Goal: Check status: Check status

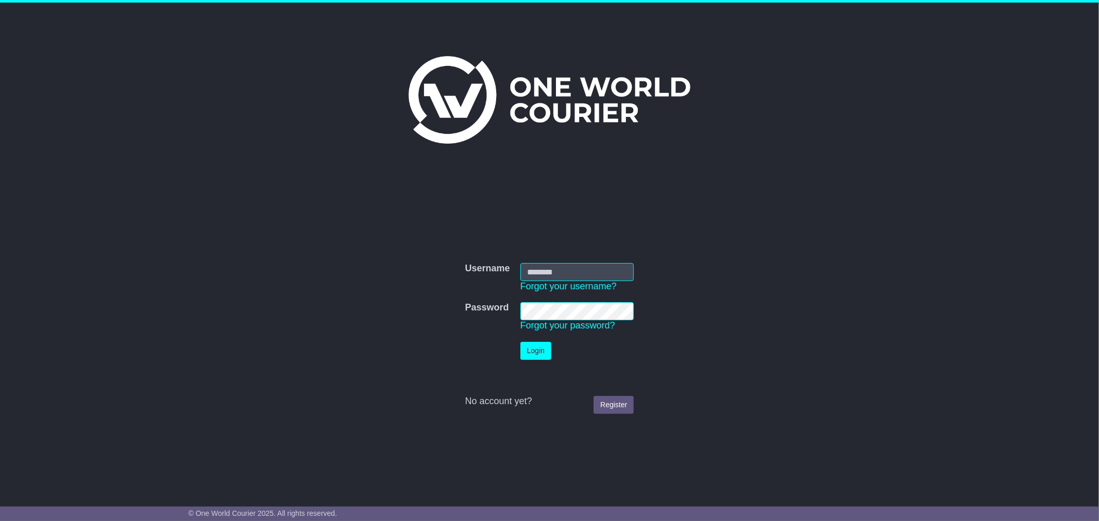
type input "**********"
click at [538, 356] on button "Login" at bounding box center [535, 351] width 31 height 18
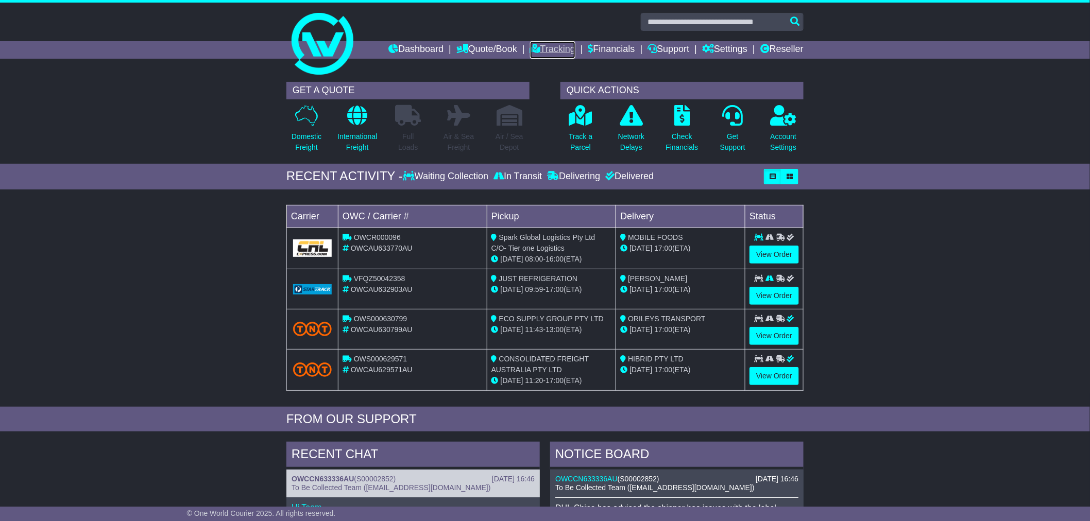
click at [549, 48] on link "Tracking" at bounding box center [552, 50] width 45 height 18
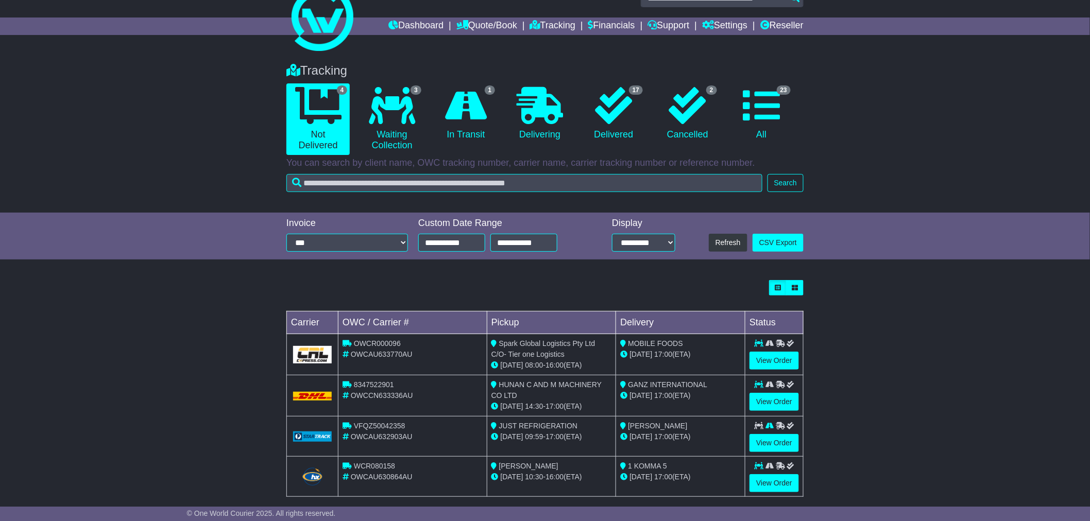
scroll to position [37, 0]
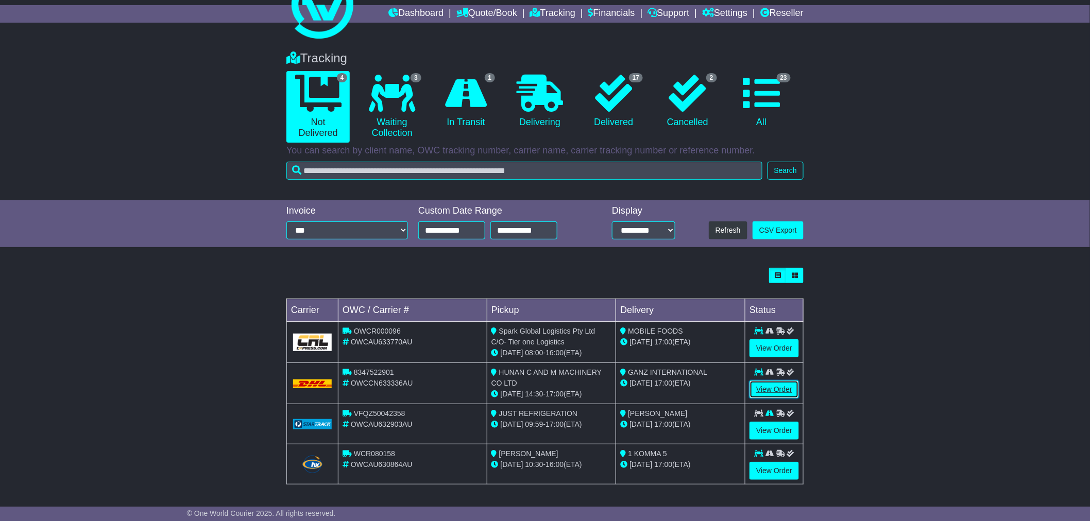
click at [764, 385] on link "View Order" at bounding box center [773, 390] width 49 height 18
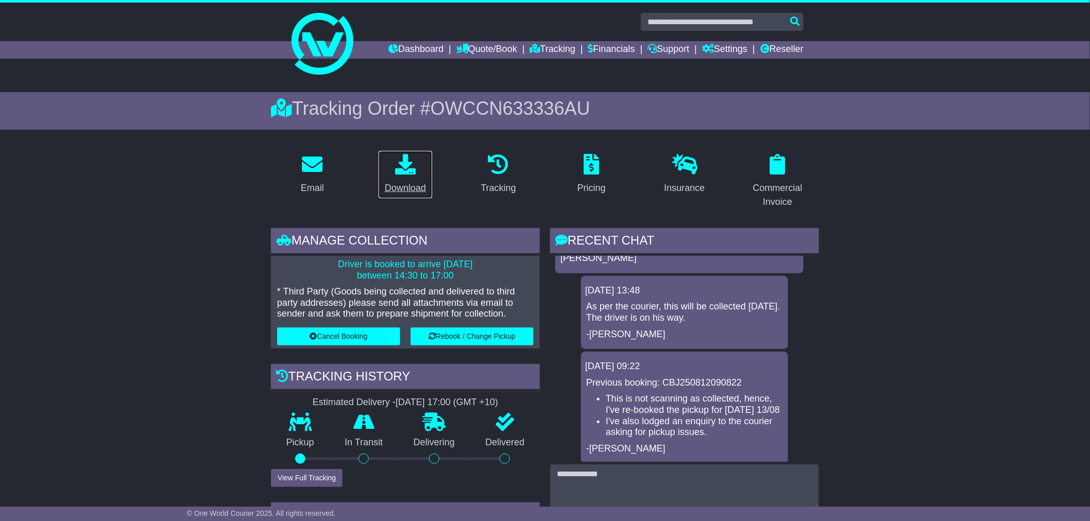
click at [407, 186] on div "Download" at bounding box center [405, 188] width 41 height 14
